Goal: Task Accomplishment & Management: Complete application form

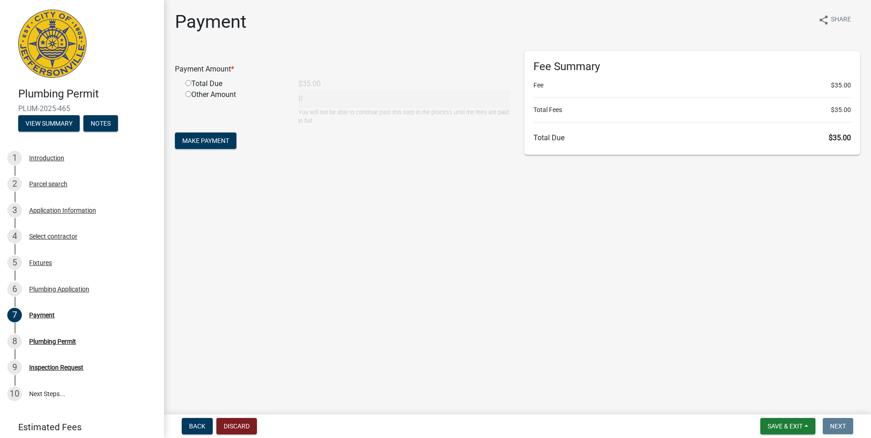
click at [189, 83] on input "radio" at bounding box center [188, 83] width 6 height 6
radio input "true"
type input "35"
click at [191, 139] on span "Make Payment" at bounding box center [205, 140] width 47 height 7
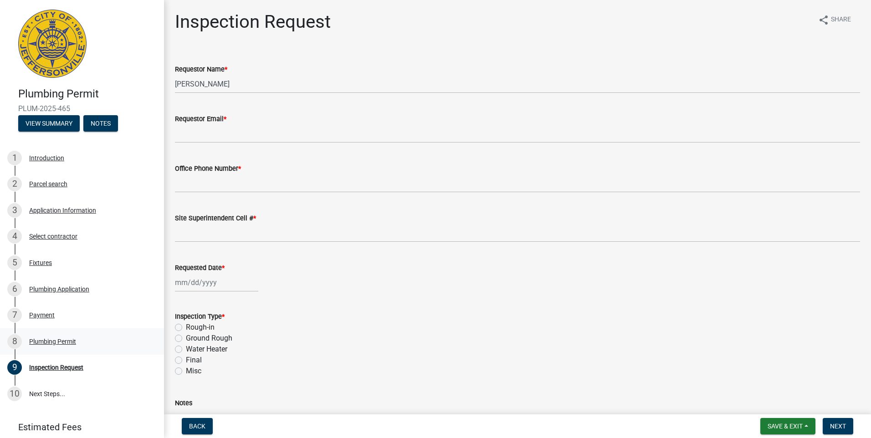
click at [55, 342] on div "Plumbing Permit" at bounding box center [52, 342] width 47 height 6
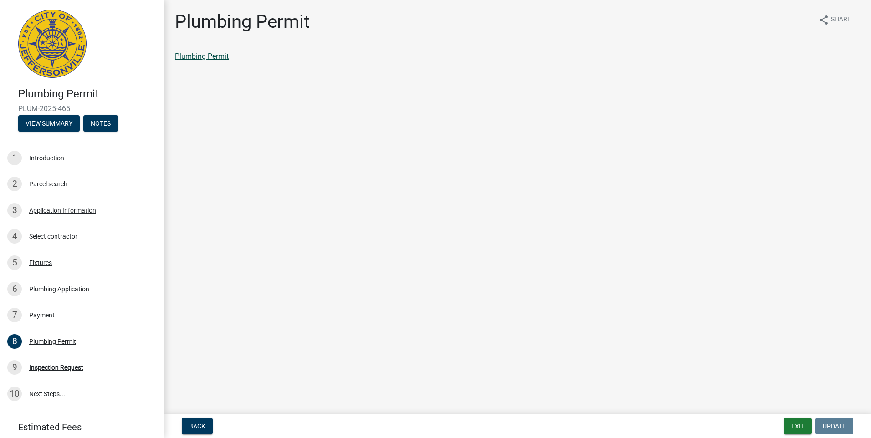
click at [189, 57] on link "Plumbing Permit" at bounding box center [202, 56] width 54 height 9
